Goal: Task Accomplishment & Management: Manage account settings

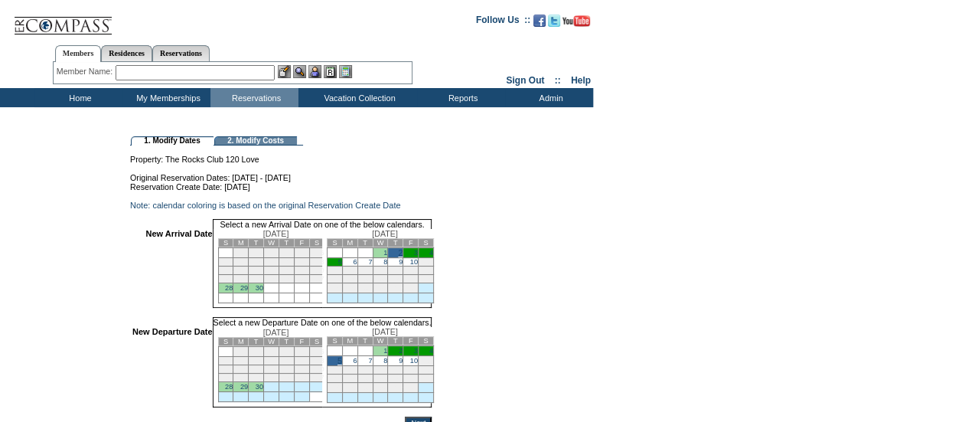
scroll to position [152, 0]
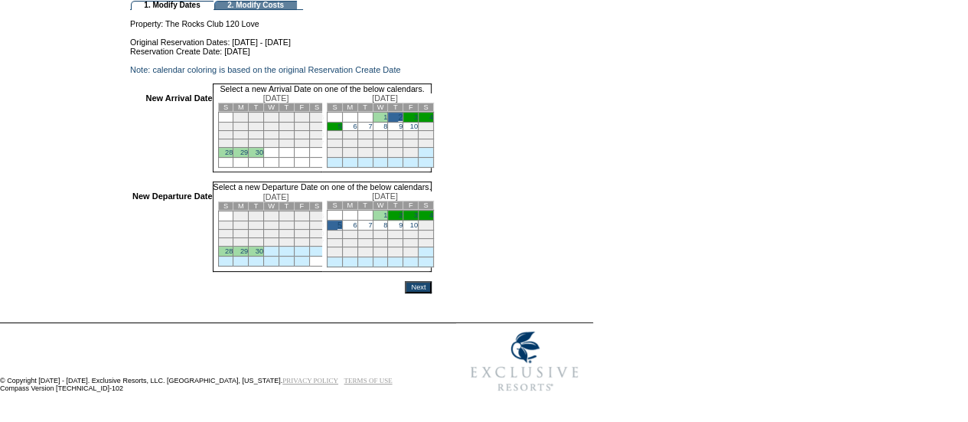
click at [432, 290] on input "Next" at bounding box center [418, 287] width 27 height 12
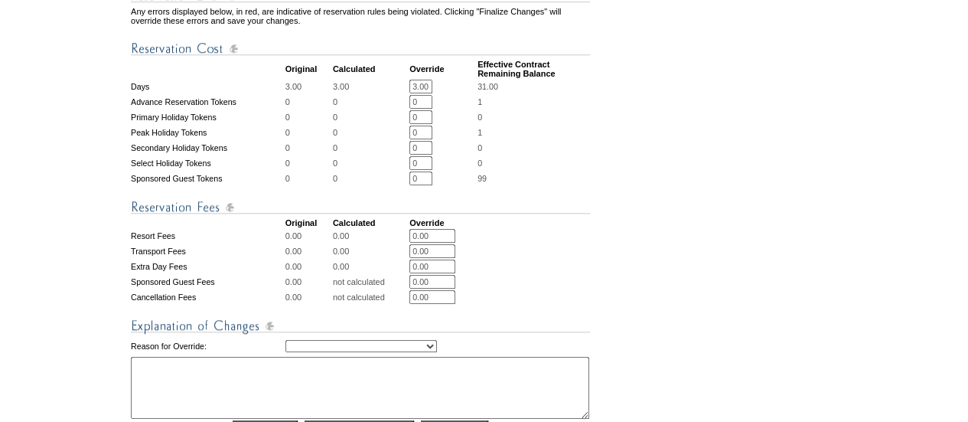
scroll to position [528, 0]
drag, startPoint x: 416, startPoint y: 106, endPoint x: 599, endPoint y: 106, distance: 183.7
click at [599, 106] on form "Follow Us ::" at bounding box center [481, 56] width 963 height 1160
type input "2"
click at [683, 224] on form "Follow Us ::" at bounding box center [481, 56] width 963 height 1160
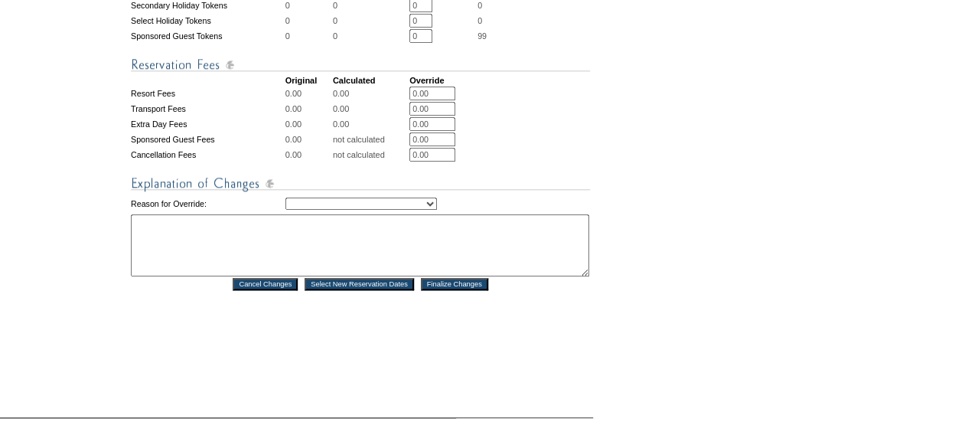
scroll to position [691, 0]
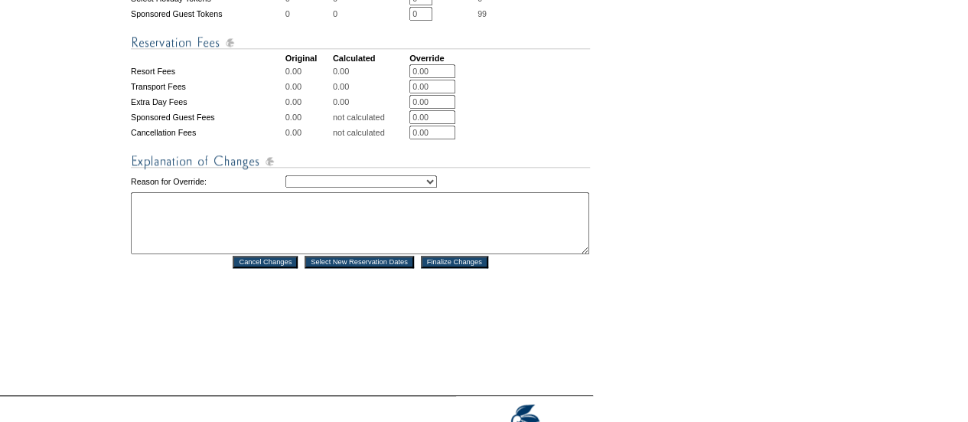
click at [331, 188] on select "Creating Continuous Stay Days Rebooked After Cancellation Editing Occupant Expe…" at bounding box center [362, 181] width 152 height 12
select select "1043"
click at [286, 188] on select "Creating Continuous Stay Days Rebooked After Cancellation Editing Occupant Expe…" at bounding box center [362, 181] width 152 height 12
click at [257, 243] on textarea at bounding box center [360, 223] width 459 height 62
type textarea "mf"
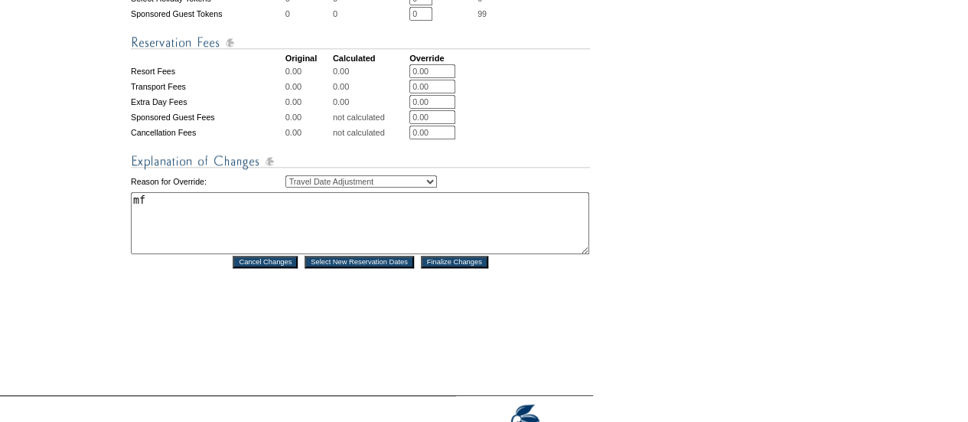
click at [348, 188] on select "Creating Continuous Stay Days Rebooked After Cancellation Editing Occupant Expe…" at bounding box center [362, 181] width 152 height 12
select select "1049"
click at [286, 188] on select "Creating Continuous Stay Days Rebooked After Cancellation Editing Occupant Expe…" at bounding box center [362, 181] width 152 height 12
click at [190, 229] on textarea "mf" at bounding box center [360, 223] width 459 height 62
type textarea "m"
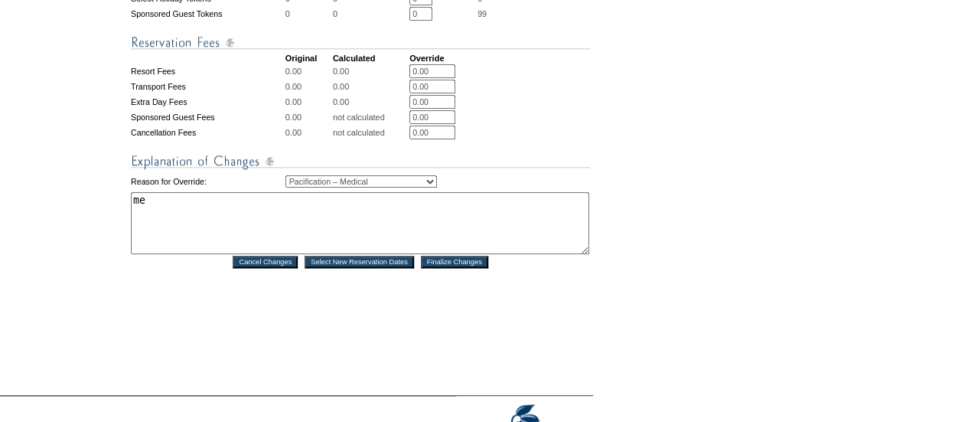
type textarea "m"
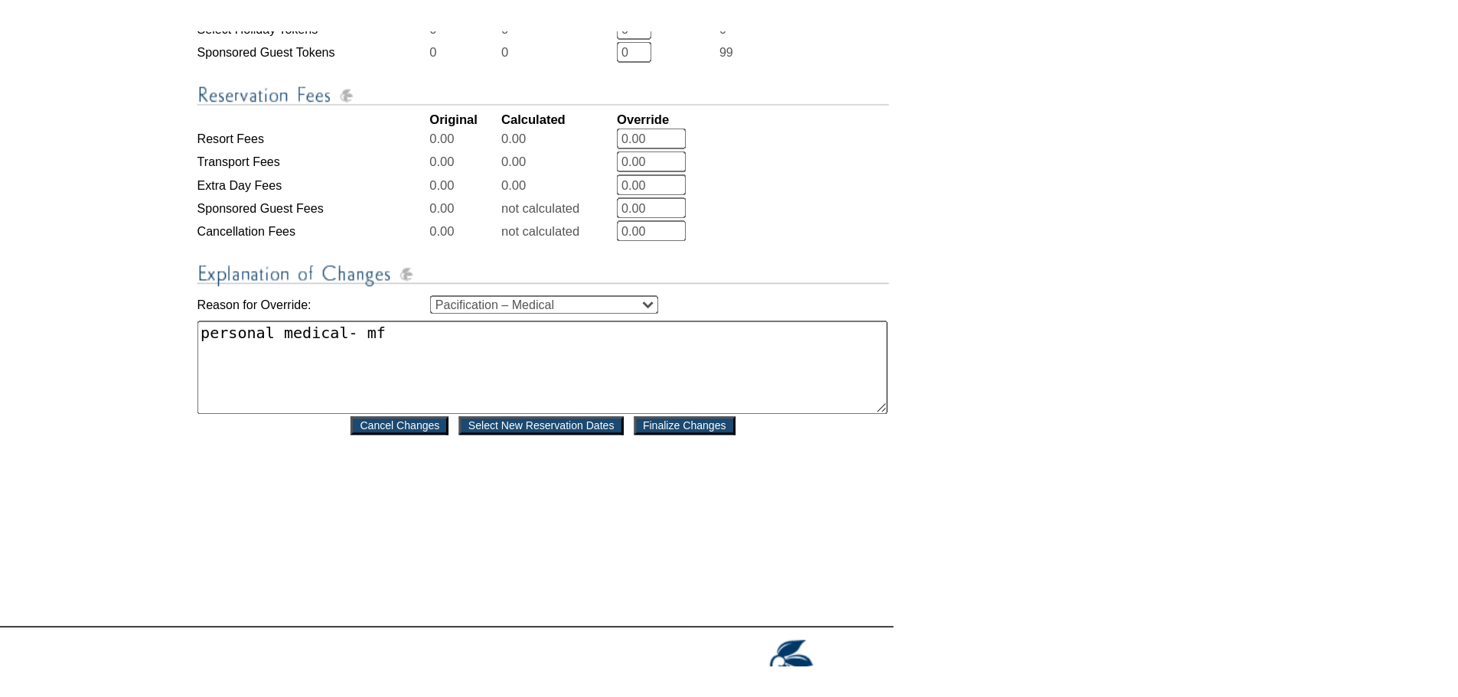
scroll to position [534, 0]
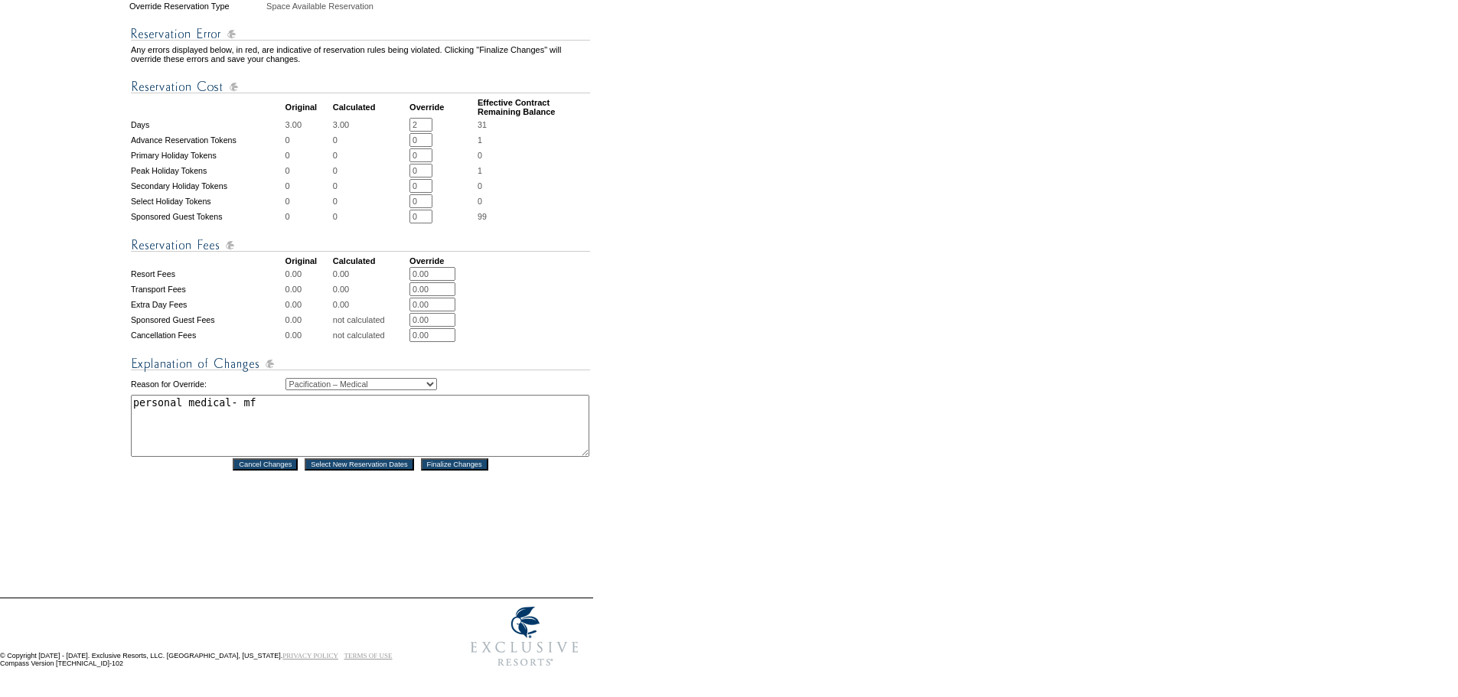
drag, startPoint x: 194, startPoint y: 396, endPoint x: 261, endPoint y: 397, distance: 66.6
click at [194, 396] on textarea "personal medical- mf" at bounding box center [360, 426] width 459 height 62
click at [263, 397] on textarea "personal medical- mf" at bounding box center [360, 426] width 459 height 62
click at [226, 395] on textarea "personal medical- mf" at bounding box center [360, 426] width 459 height 62
click at [220, 395] on textarea "personal medical- mf" at bounding box center [360, 426] width 459 height 62
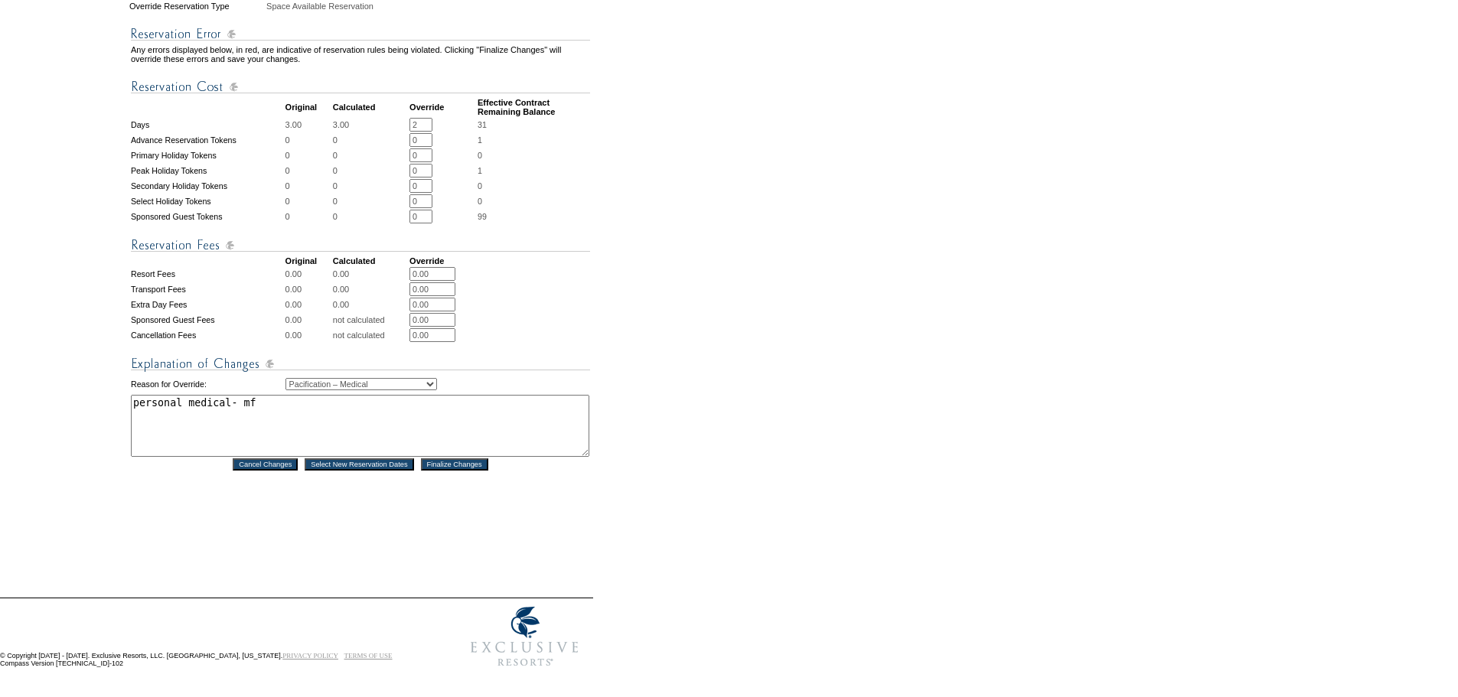
click at [223, 395] on textarea "personal medical- mf" at bounding box center [360, 426] width 459 height 62
type textarea "personal medical issue and has an appointment on Monday and needs to be back in…"
drag, startPoint x: 472, startPoint y: 458, endPoint x: 465, endPoint y: 438, distance: 20.8
click at [471, 421] on input "Finalize Changes" at bounding box center [454, 465] width 67 height 12
